Goal: Browse casually

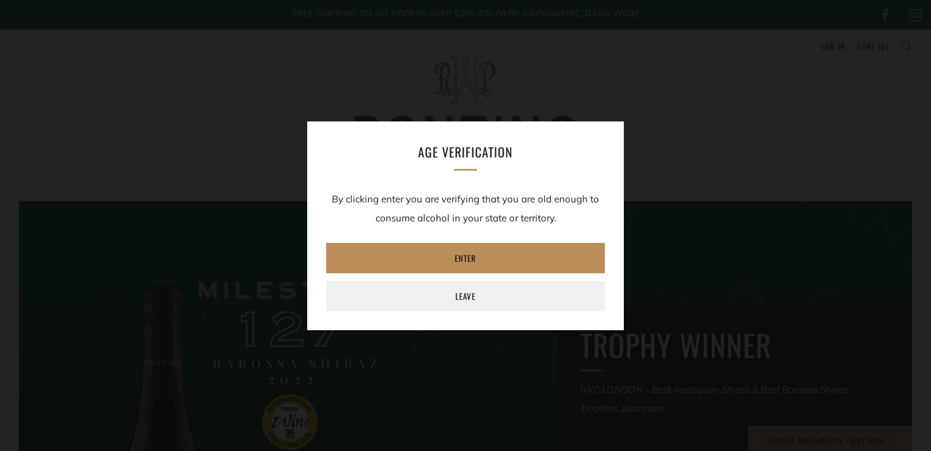
click at [453, 259] on link "Enter" at bounding box center [465, 258] width 279 height 30
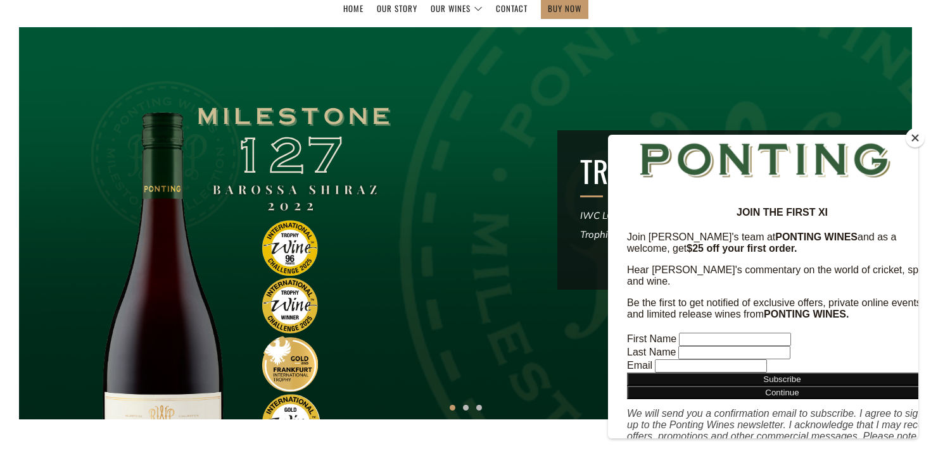
scroll to position [122, 0]
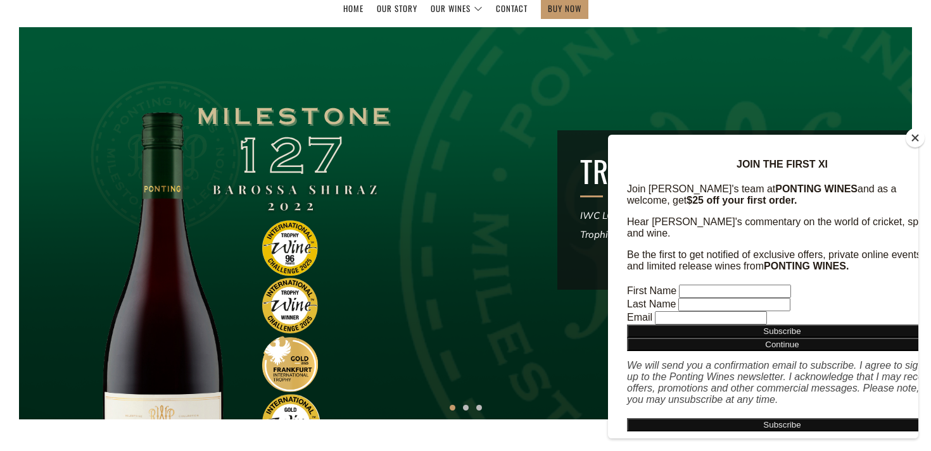
click at [679, 285] on input "First Name" at bounding box center [735, 291] width 112 height 13
type input "[PERSON_NAME]"
type input "Brockfield"
type input "[PERSON_NAME][EMAIL_ADDRESS][DOMAIN_NAME]"
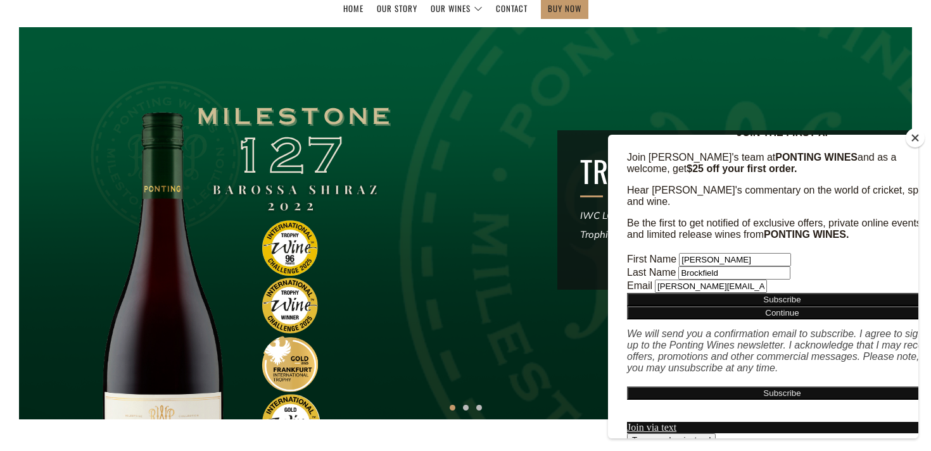
scroll to position [215, 0]
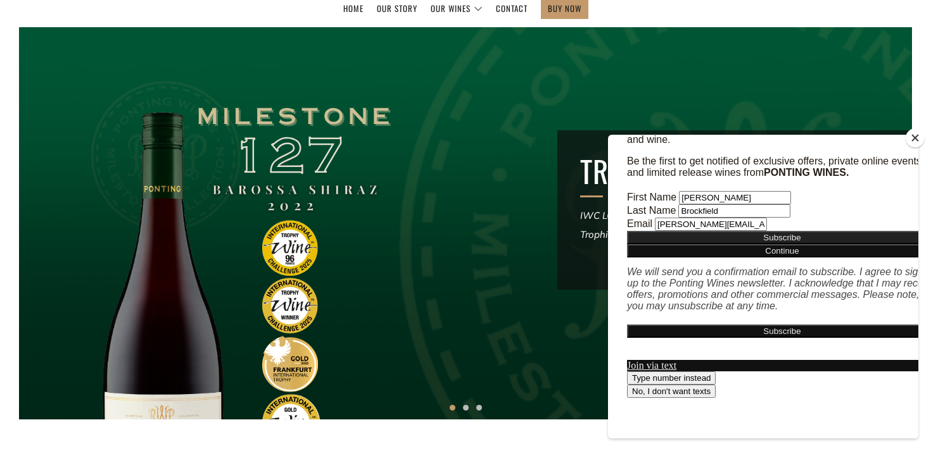
click at [770, 244] on input "Subscribe" at bounding box center [782, 237] width 310 height 13
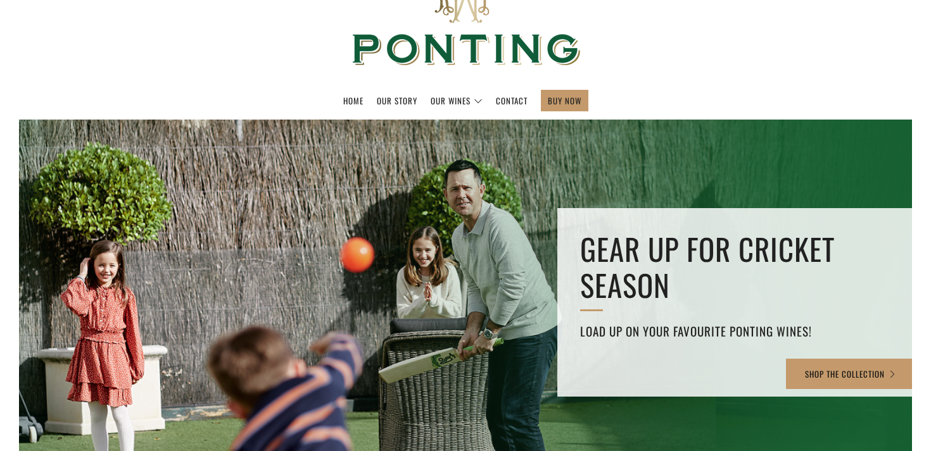
scroll to position [77, 0]
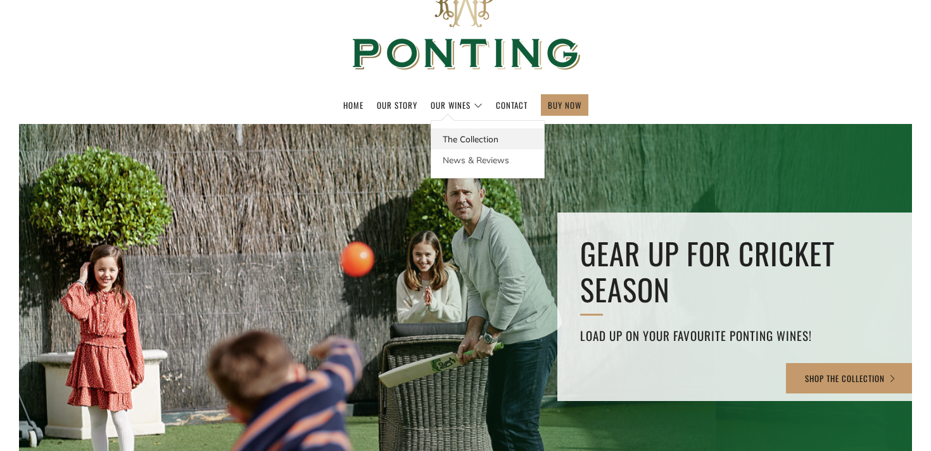
click at [466, 133] on link "The Collection" at bounding box center [487, 139] width 113 height 21
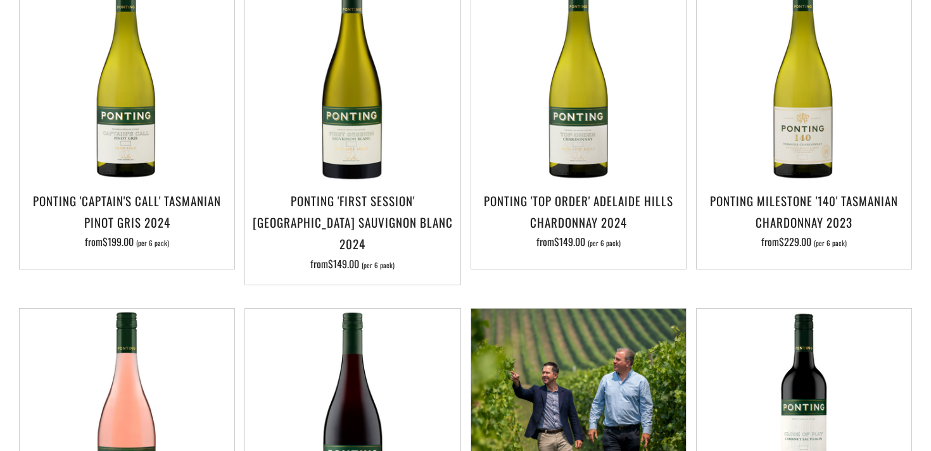
scroll to position [342, 0]
